Goal: Information Seeking & Learning: Learn about a topic

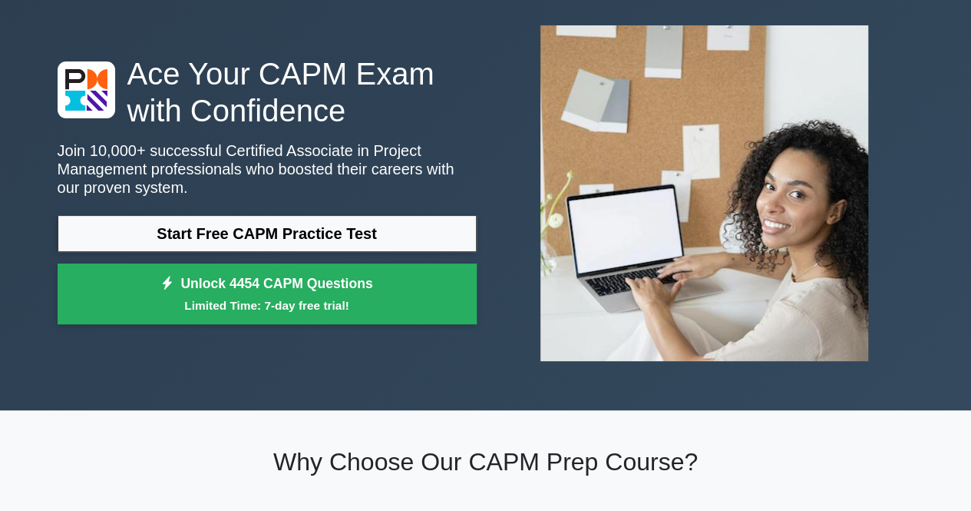
scroll to position [71, 0]
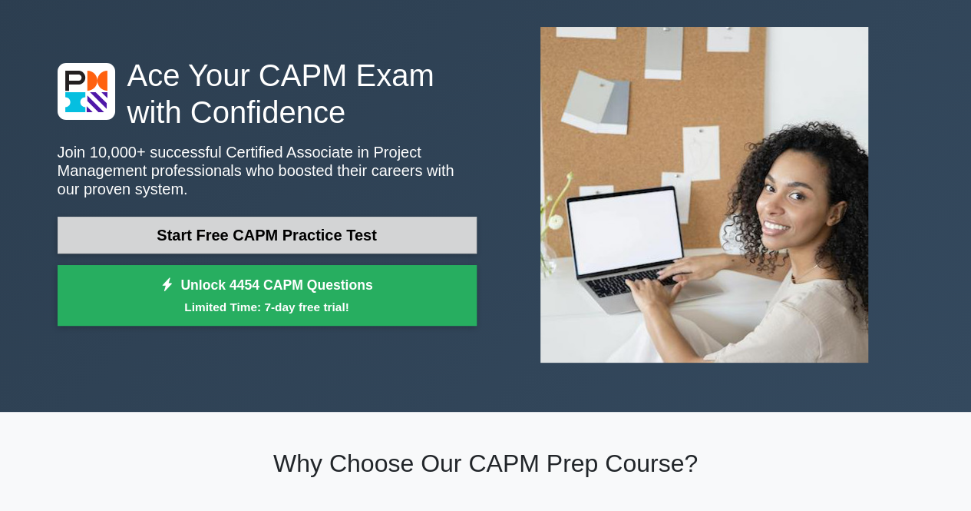
click at [379, 236] on link "Start Free CAPM Practice Test" at bounding box center [267, 234] width 419 height 37
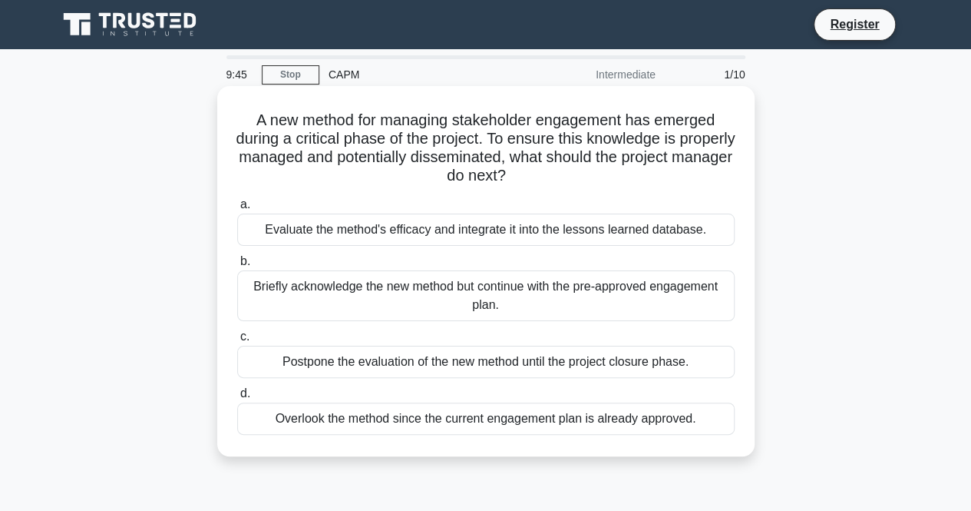
click at [417, 229] on div "Evaluate the method's efficacy and integrate it into the lessons learned databa…" at bounding box center [485, 229] width 497 height 32
click at [237, 210] on input "a. Evaluate the method's efficacy and integrate it into the lessons learned dat…" at bounding box center [237, 205] width 0 height 10
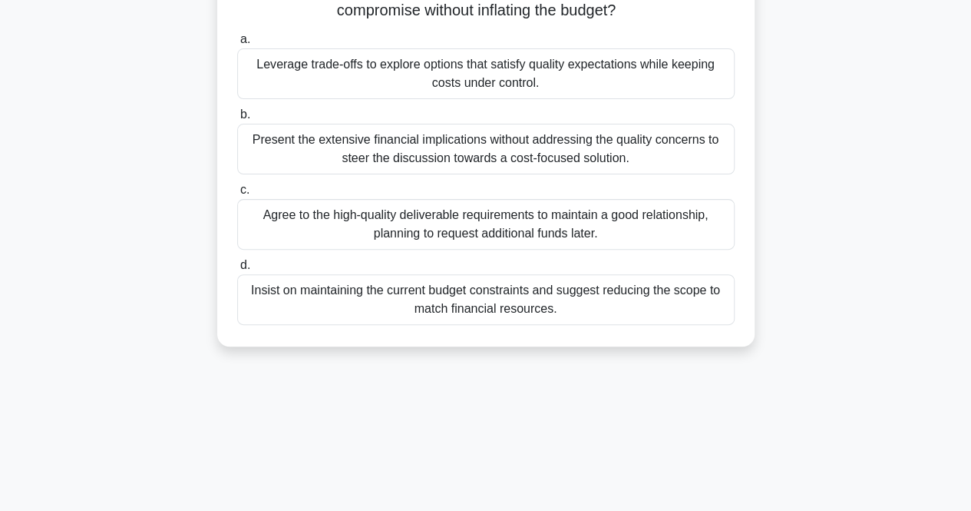
click at [501, 243] on div "Agree to the high-quality deliverable requirements to maintain a good relations…" at bounding box center [485, 224] width 497 height 51
click at [237, 195] on input "c. Agree to the high-quality deliverable requirements to maintain a good relati…" at bounding box center [237, 190] width 0 height 10
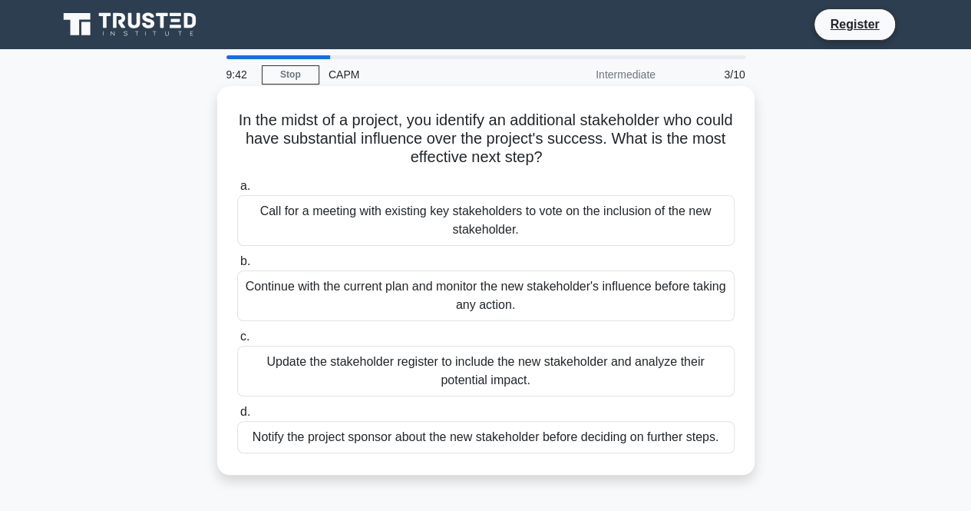
click at [491, 288] on div "Continue with the current plan and monitor the new stakeholder's influence befo…" at bounding box center [485, 295] width 497 height 51
click at [237, 266] on input "b. Continue with the current plan and monitor the new stakeholder's influence b…" at bounding box center [237, 261] width 0 height 10
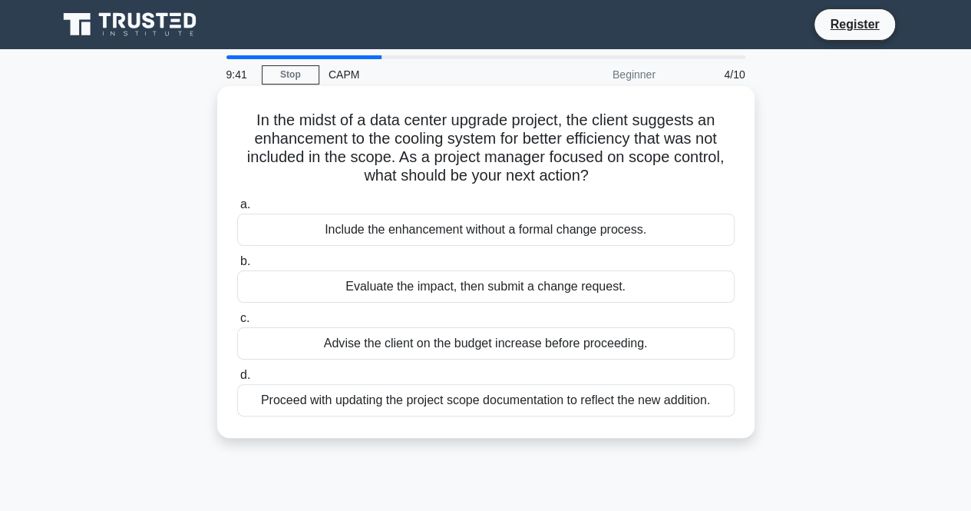
click at [496, 348] on div "Advise the client on the budget increase before proceeding." at bounding box center [485, 343] width 497 height 32
click at [237, 323] on input "c. Advise the client on the budget increase before proceeding." at bounding box center [237, 318] width 0 height 10
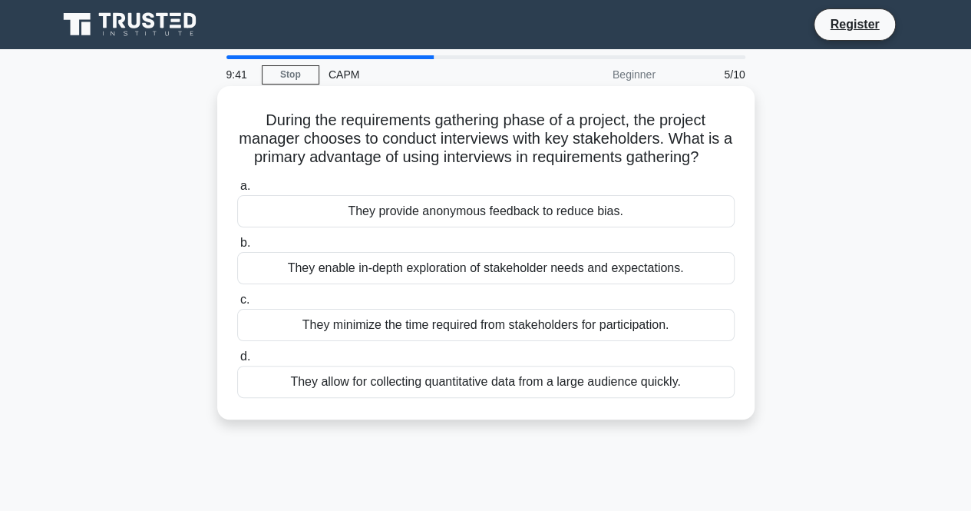
click at [519, 397] on div "a. They provide anonymous feedback to reduce bias. b. They enable in-depth expl…" at bounding box center [486, 287] width 516 height 227
click at [519, 380] on div "They allow for collecting quantitative data from a large audience quickly." at bounding box center [485, 381] width 497 height 32
click at [237, 362] on input "d. They allow for collecting quantitative data from a large audience quickly." at bounding box center [237, 357] width 0 height 10
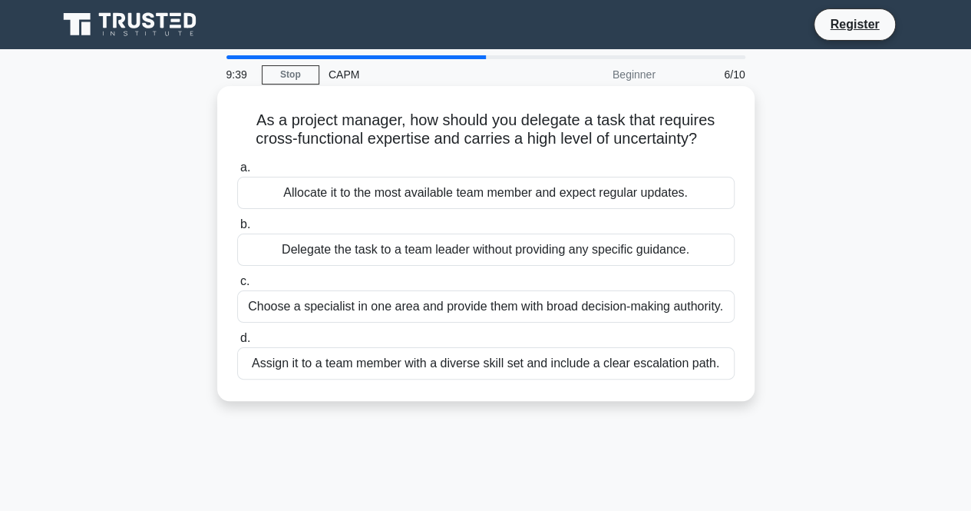
click at [587, 263] on div "Delegate the task to a team leader without providing any specific guidance." at bounding box center [485, 249] width 497 height 32
click at [237, 230] on input "b. Delegate the task to a team leader without providing any specific guidance." at bounding box center [237, 225] width 0 height 10
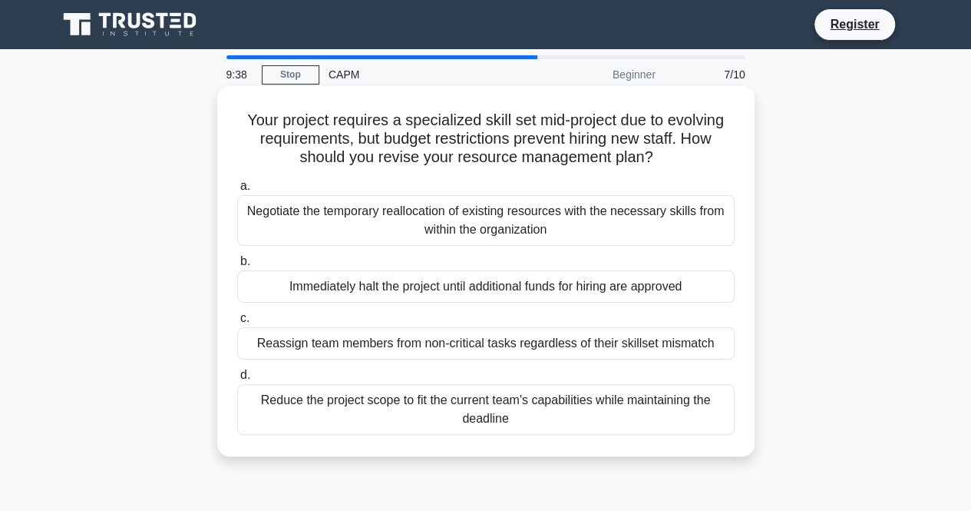
click at [623, 211] on div "Negotiate the temporary reallocation of existing resources with the necessary s…" at bounding box center [485, 220] width 497 height 51
click at [237, 191] on input "a. Negotiate the temporary reallocation of existing resources with the necessar…" at bounding box center [237, 186] width 0 height 10
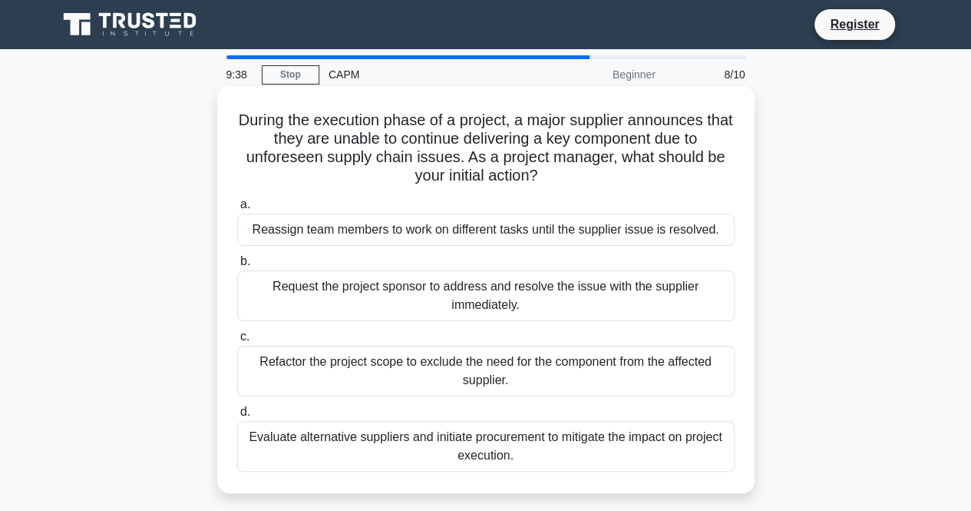
click at [648, 294] on div "Request the project sponsor to address and resolve the issue with the supplier …" at bounding box center [485, 295] width 497 height 51
click at [237, 266] on input "b. Request the project sponsor to address and resolve the issue with the suppli…" at bounding box center [237, 261] width 0 height 10
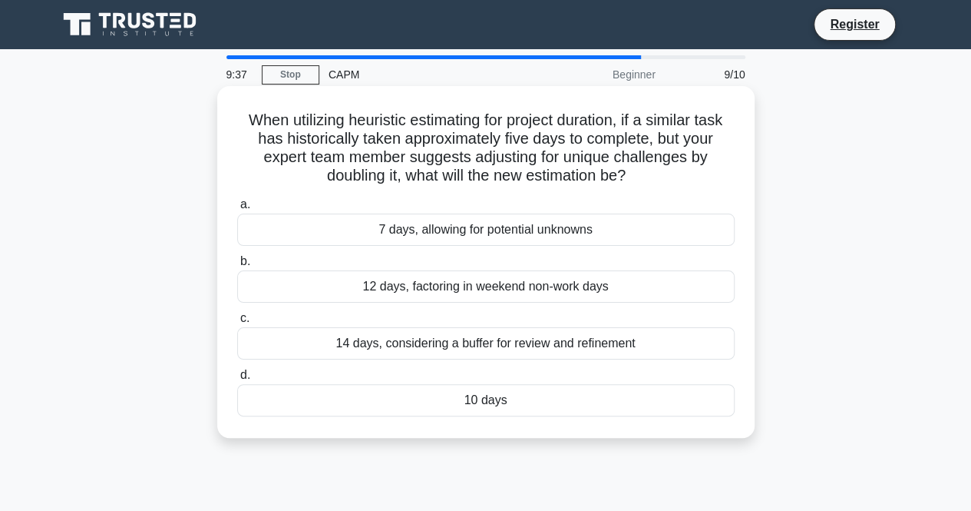
click at [620, 355] on div "14 days, considering a buffer for review and refinement" at bounding box center [485, 343] width 497 height 32
click at [237, 323] on input "c. 14 days, considering a buffer for review and refinement" at bounding box center [237, 318] width 0 height 10
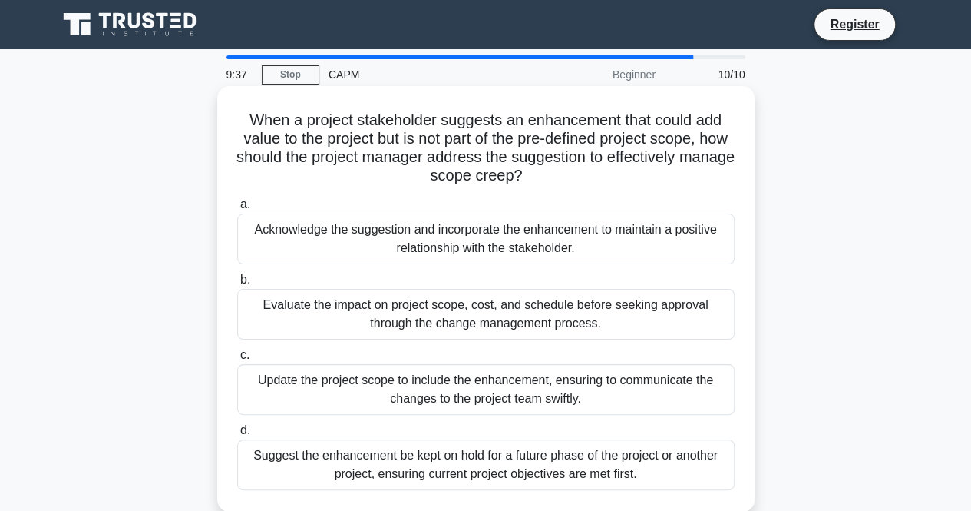
click at [600, 401] on div "Update the project scope to include the enhancement, ensuring to communicate th…" at bounding box center [485, 389] width 497 height 51
click at [237, 360] on input "c. Update the project scope to include the enhancement, ensuring to communicate…" at bounding box center [237, 355] width 0 height 10
